Goal: Transaction & Acquisition: Subscribe to service/newsletter

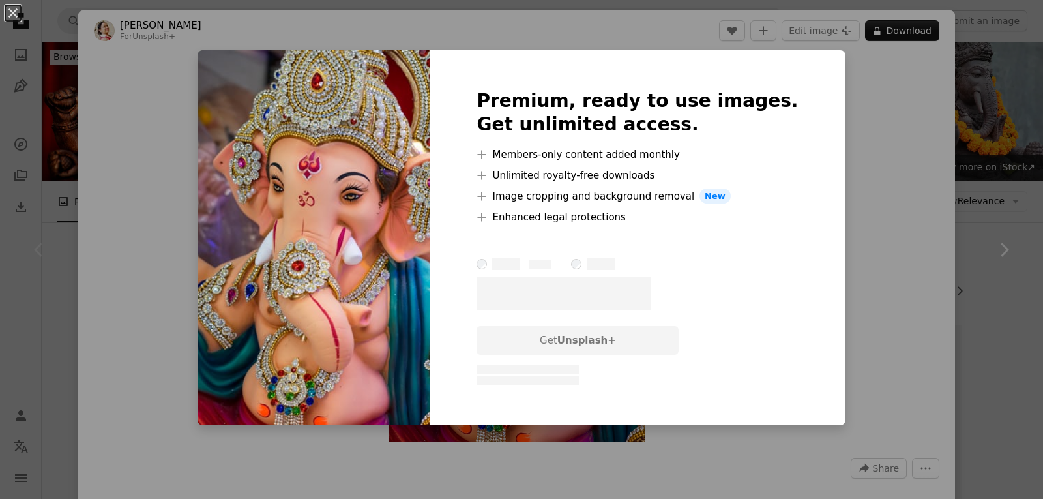
scroll to position [196, 0]
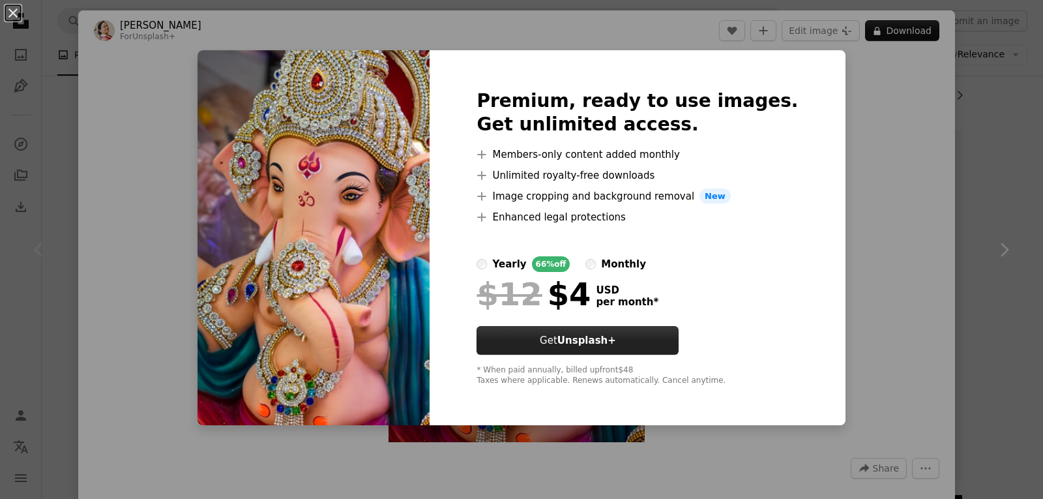
click at [570, 347] on button "Get Unsplash+" at bounding box center [577, 340] width 202 height 29
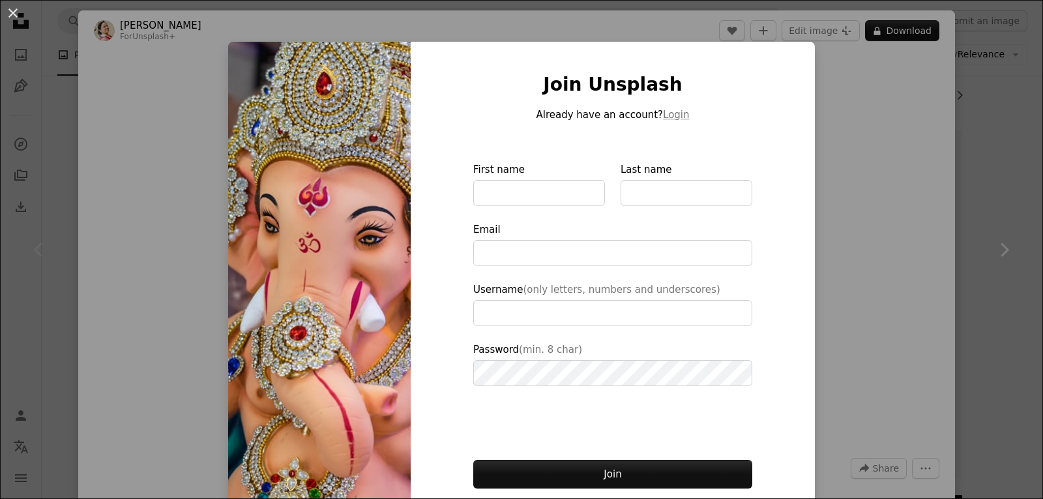
click at [1009, 211] on div "An X shape Join Unsplash Already have an account? Login First name Last name Em…" at bounding box center [521, 249] width 1043 height 499
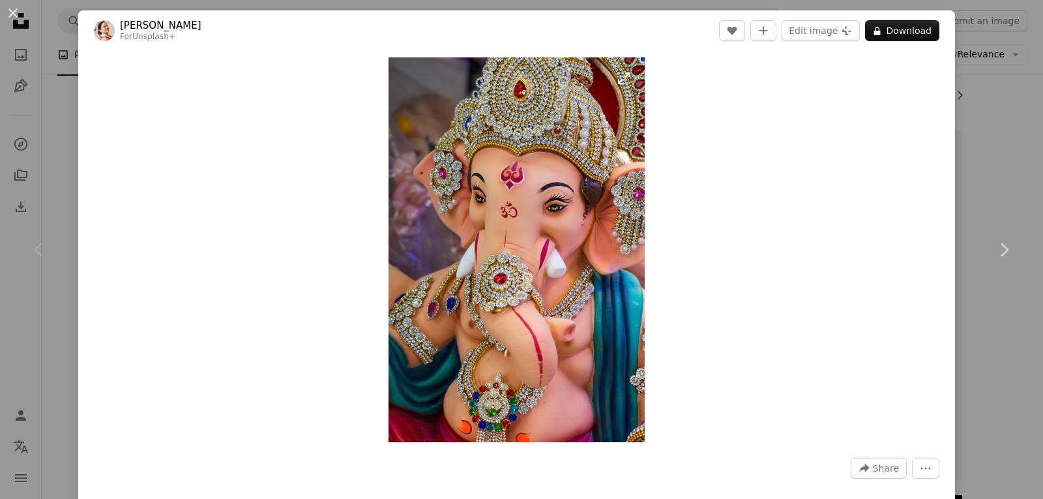
click at [473, 191] on img "Zoom in on this image" at bounding box center [516, 249] width 256 height 385
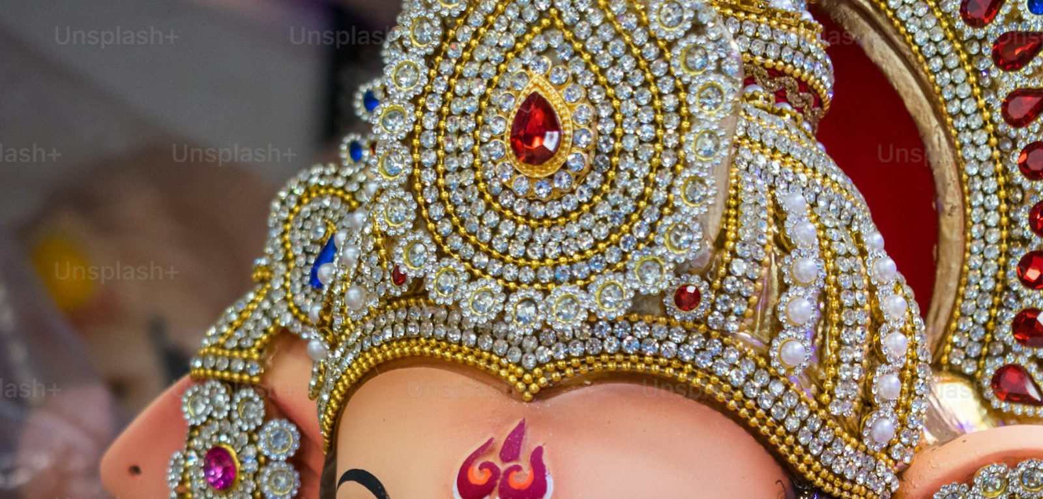
scroll to position [520, 0]
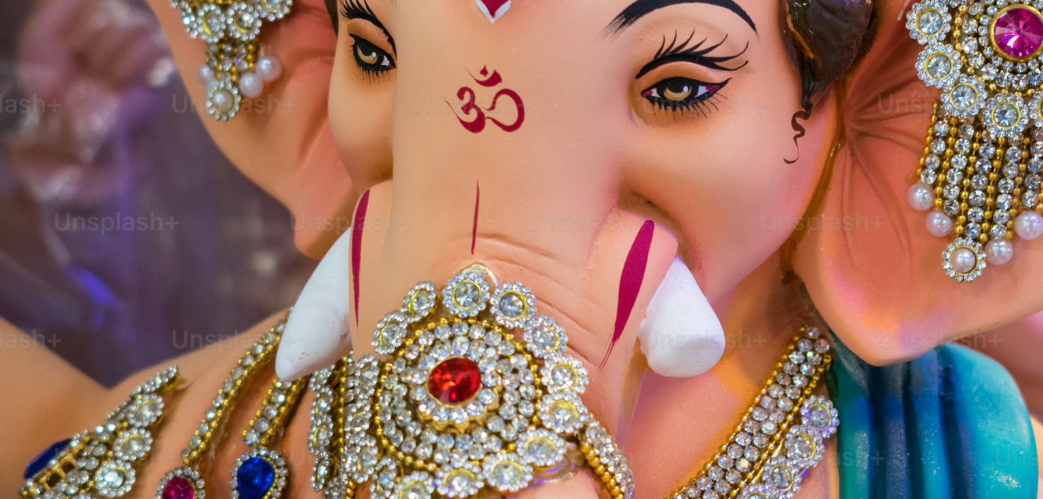
click at [471, 186] on img "Zoom out on this image" at bounding box center [521, 263] width 1044 height 1566
